Goal: Find specific page/section: Find specific page/section

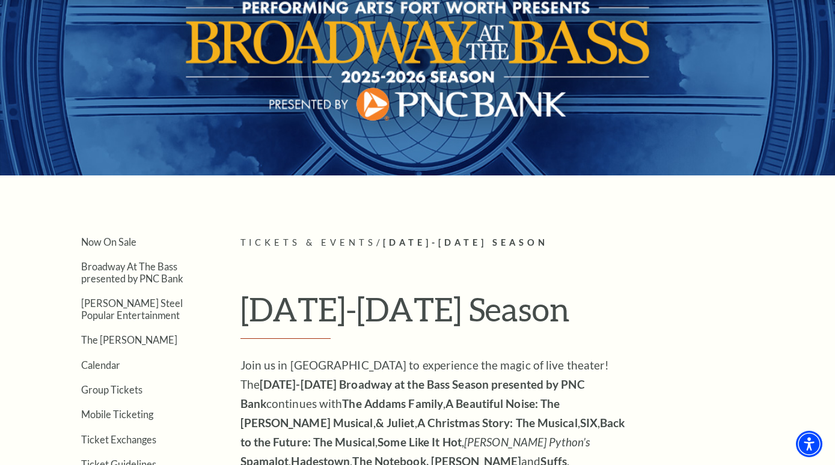
scroll to position [216, 0]
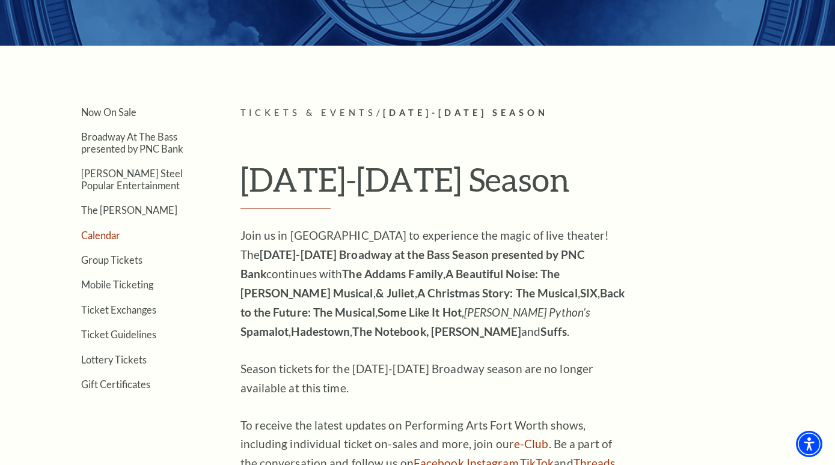
click at [102, 233] on link "Calendar" at bounding box center [100, 235] width 39 height 11
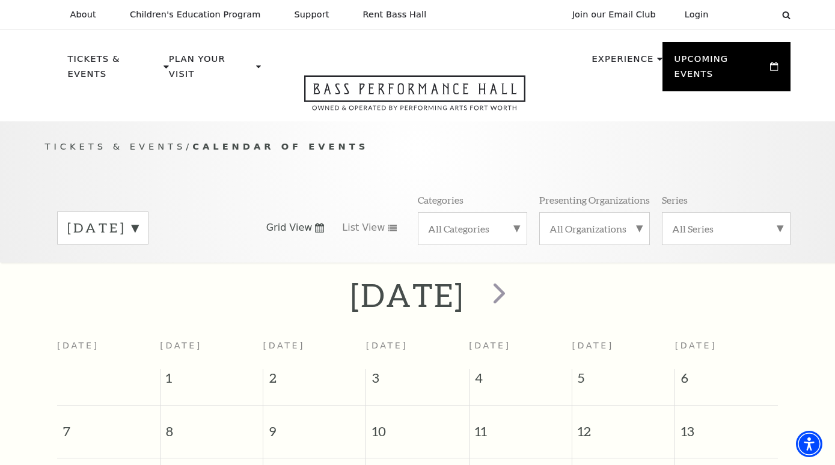
click at [138, 219] on label "[DATE]" at bounding box center [102, 228] width 71 height 19
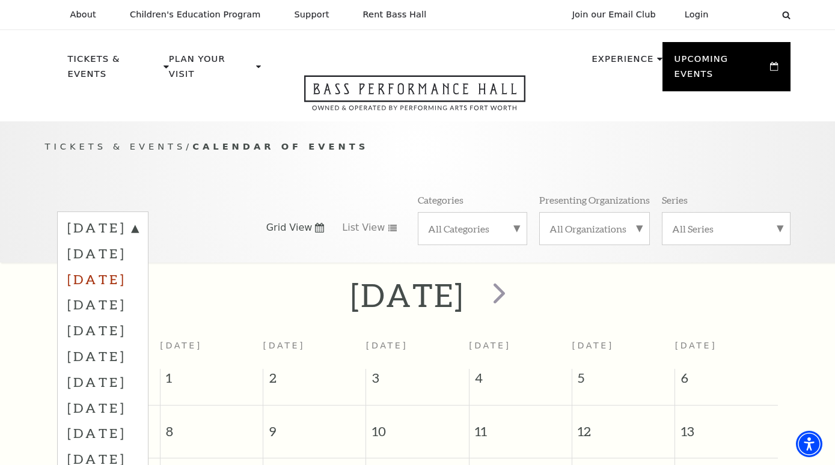
click at [138, 267] on label "[DATE]" at bounding box center [102, 279] width 71 height 26
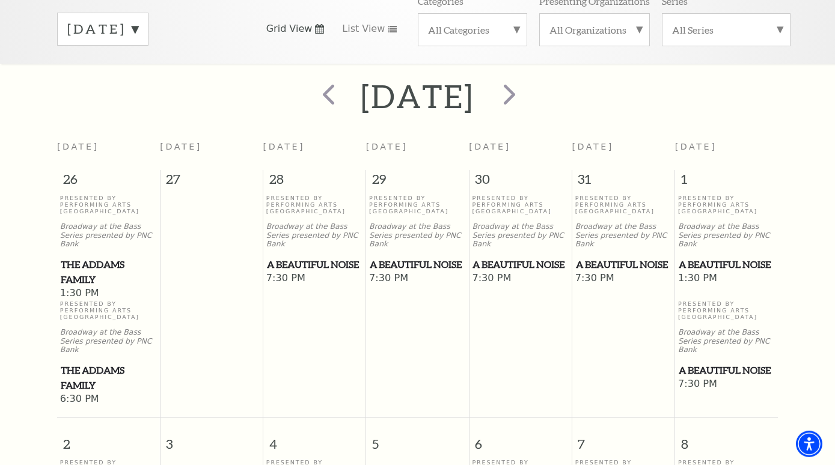
scroll to position [193, 0]
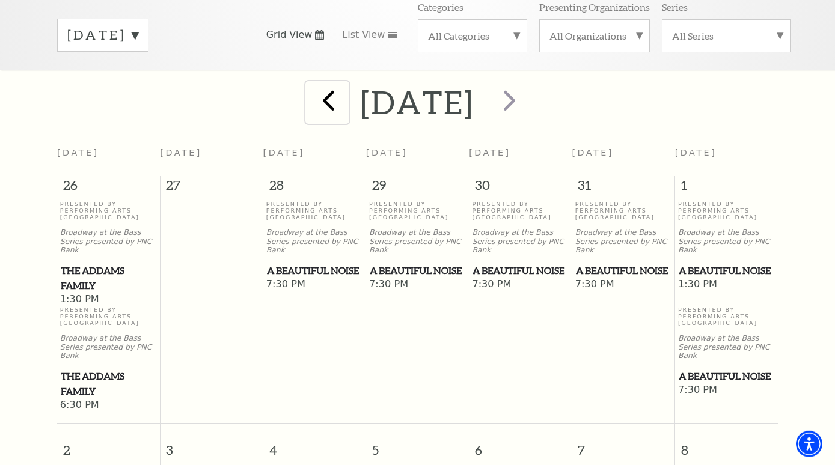
click at [311, 99] on span "prev" at bounding box center [328, 100] width 34 height 34
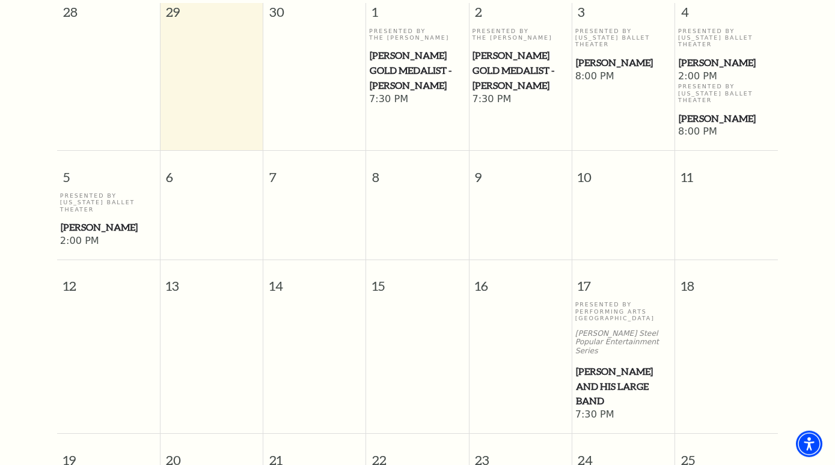
scroll to position [150, 0]
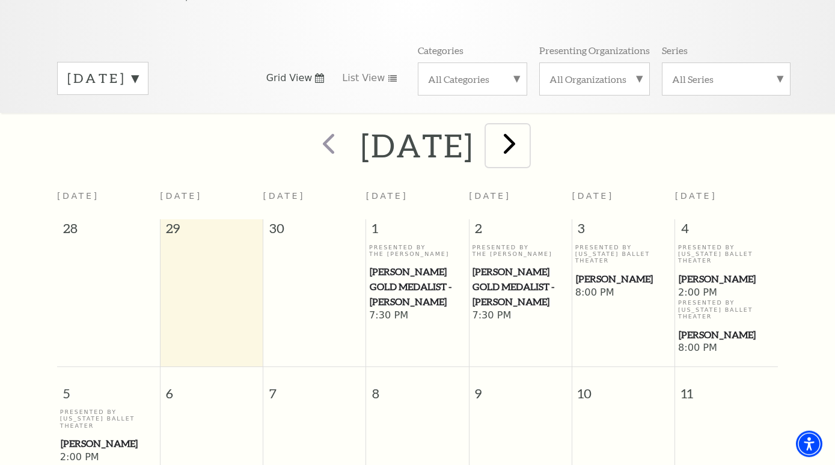
click at [527, 142] on span "next" at bounding box center [509, 143] width 34 height 34
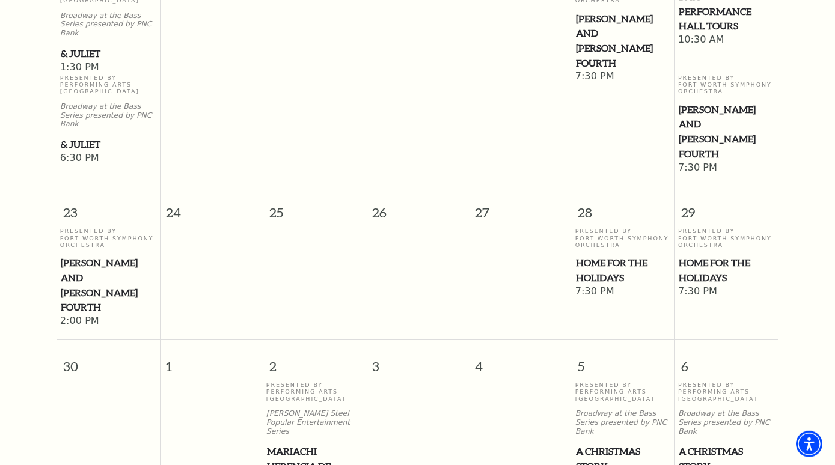
scroll to position [1275, 0]
